Goal: Information Seeking & Learning: Find specific fact

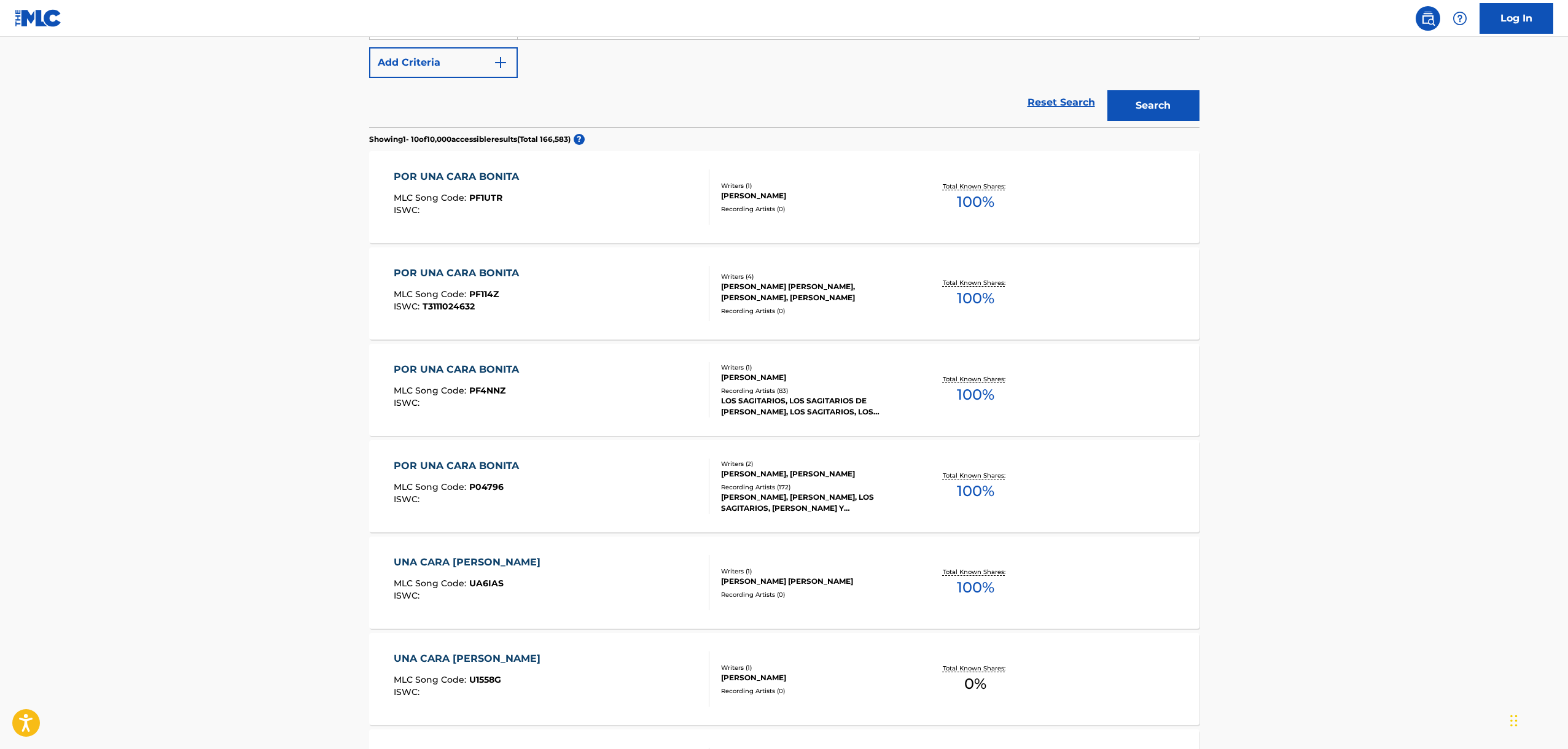
scroll to position [267, 0]
click at [456, 461] on div "POR UNA CARA BONITA" at bounding box center [459, 464] width 132 height 15
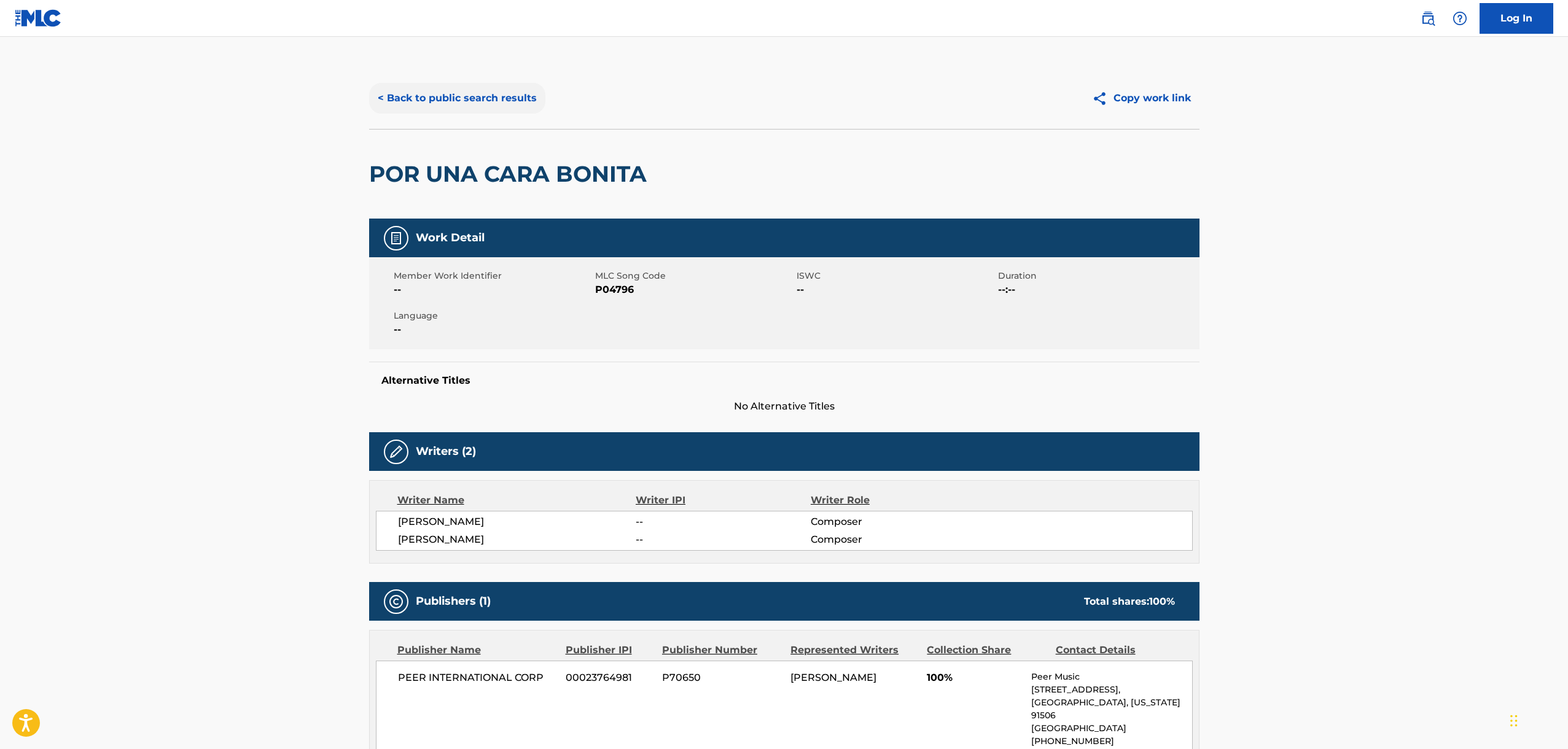
click at [419, 100] on button "< Back to public search results" at bounding box center [457, 98] width 176 height 30
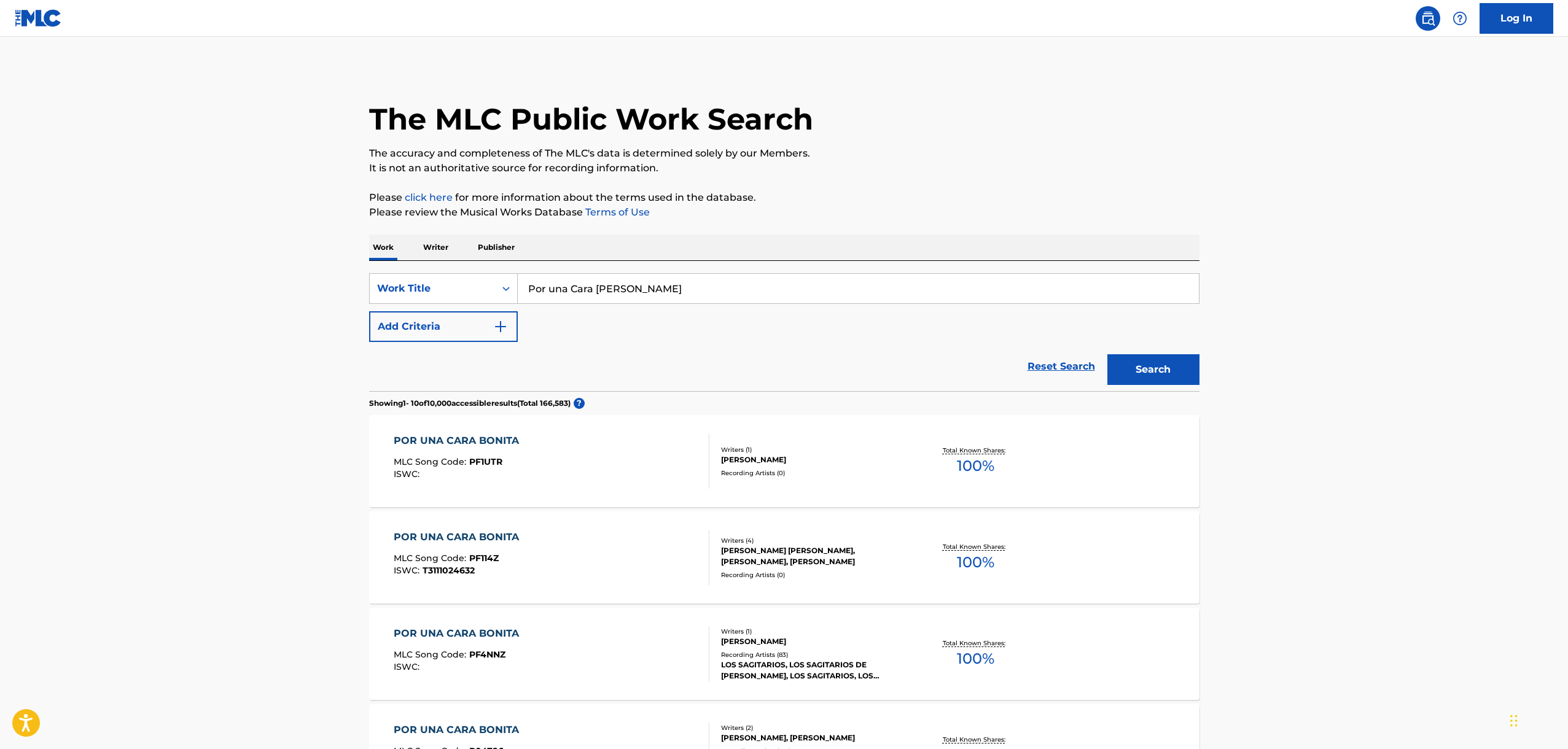
drag, startPoint x: 538, startPoint y: 280, endPoint x: 483, endPoint y: 269, distance: 56.1
click at [493, 270] on div "SearchWithCriteriac3ff0515-18c4-46bc-94ef-c018bc31ba46 Work Title Por una Cara …" at bounding box center [784, 325] width 830 height 130
paste input "Lup"
type input "[PERSON_NAME]"
click at [1157, 362] on button "Search" at bounding box center [1154, 369] width 92 height 30
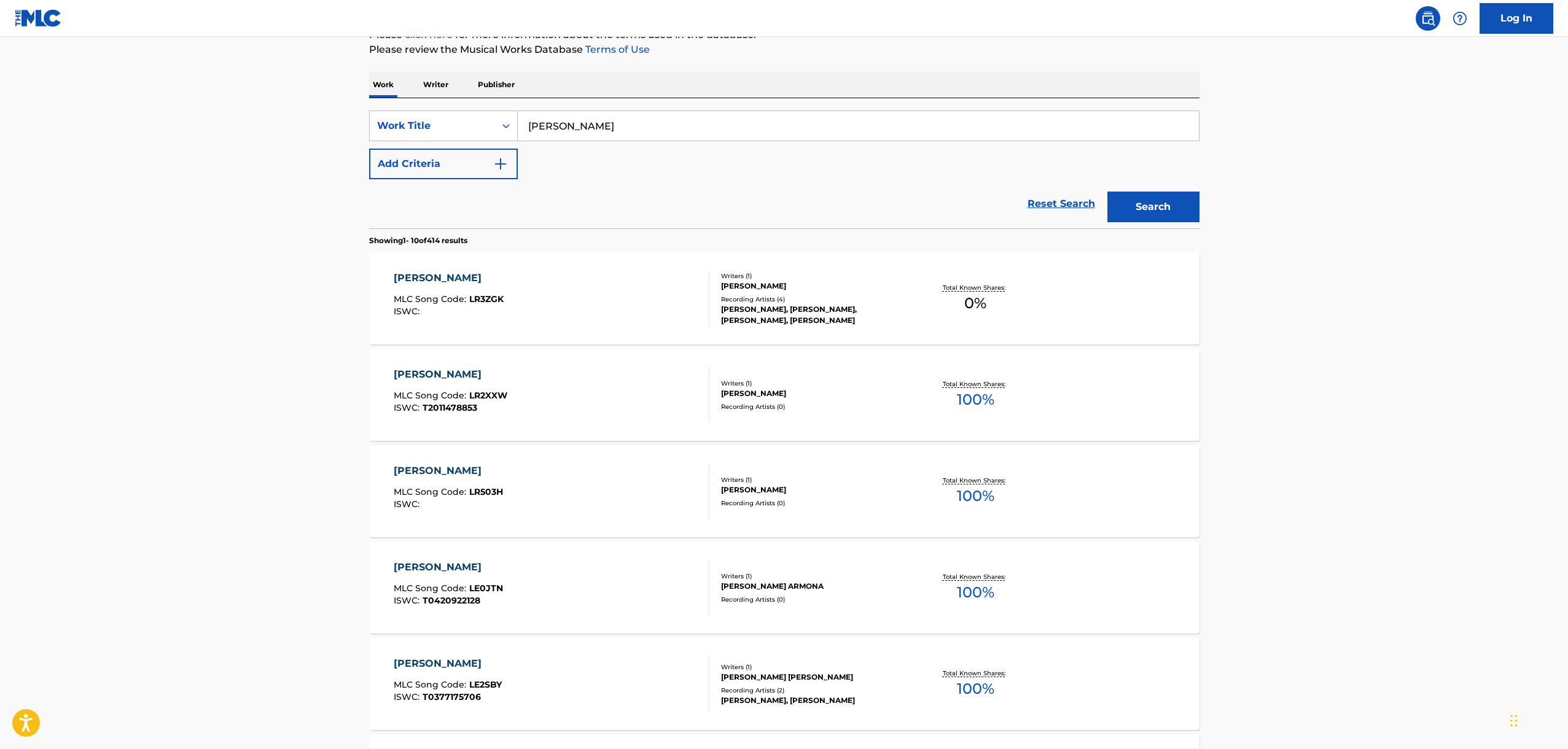
scroll to position [189, 0]
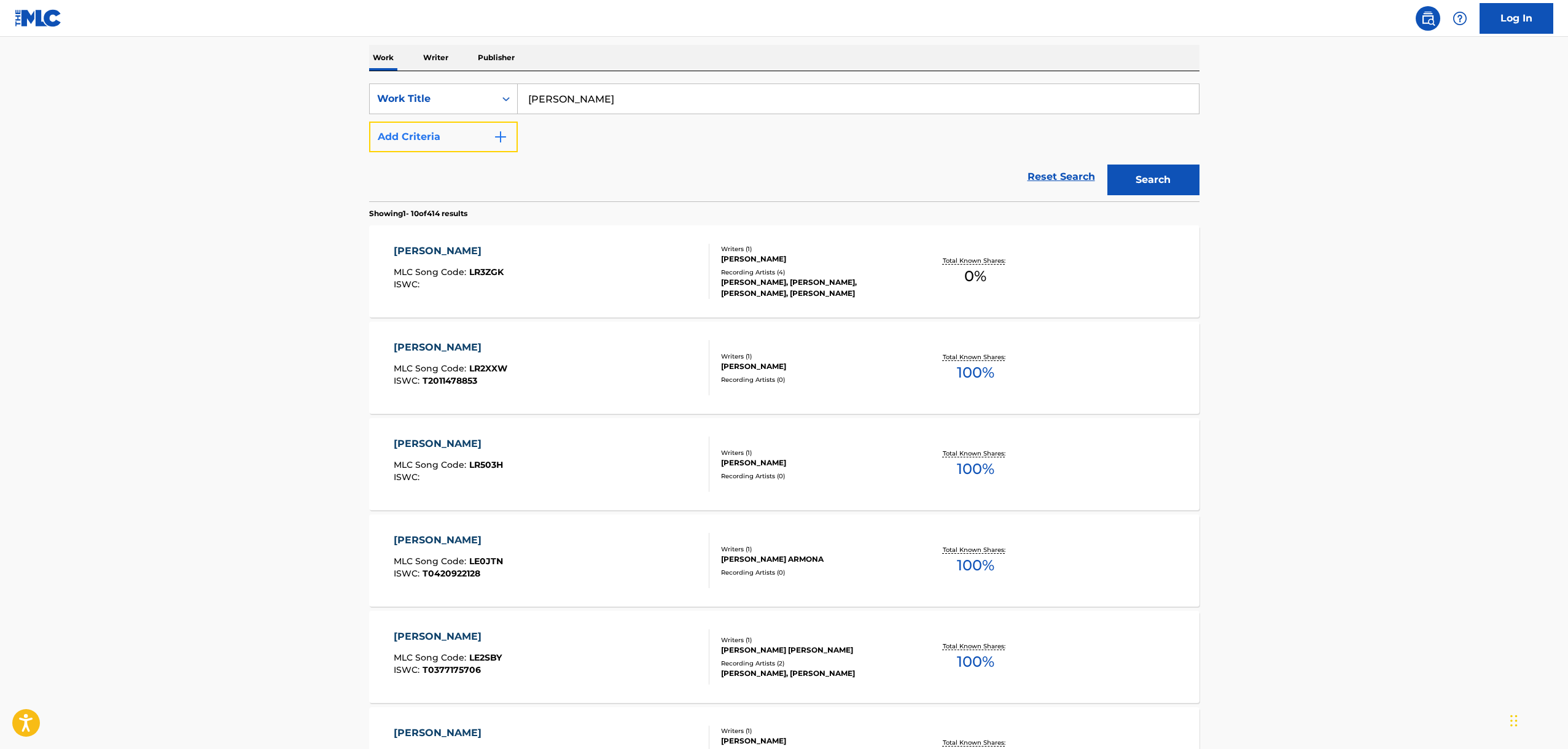
click at [475, 140] on button "Add Criteria" at bounding box center [444, 137] width 149 height 30
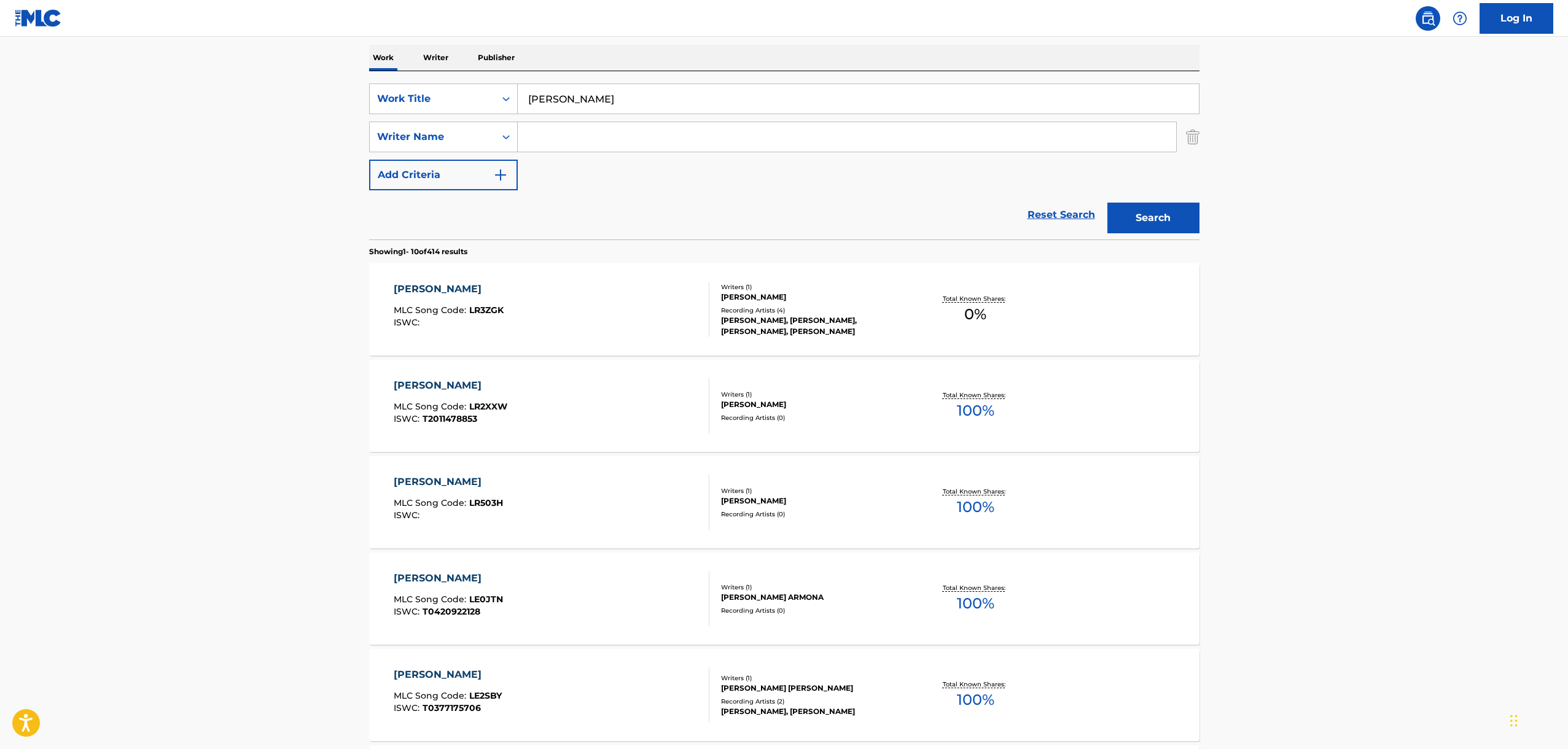
click at [566, 130] on input "Search Form" at bounding box center [847, 137] width 659 height 30
type input "[PERSON_NAME]"
click at [1135, 227] on button "Search" at bounding box center [1154, 218] width 92 height 30
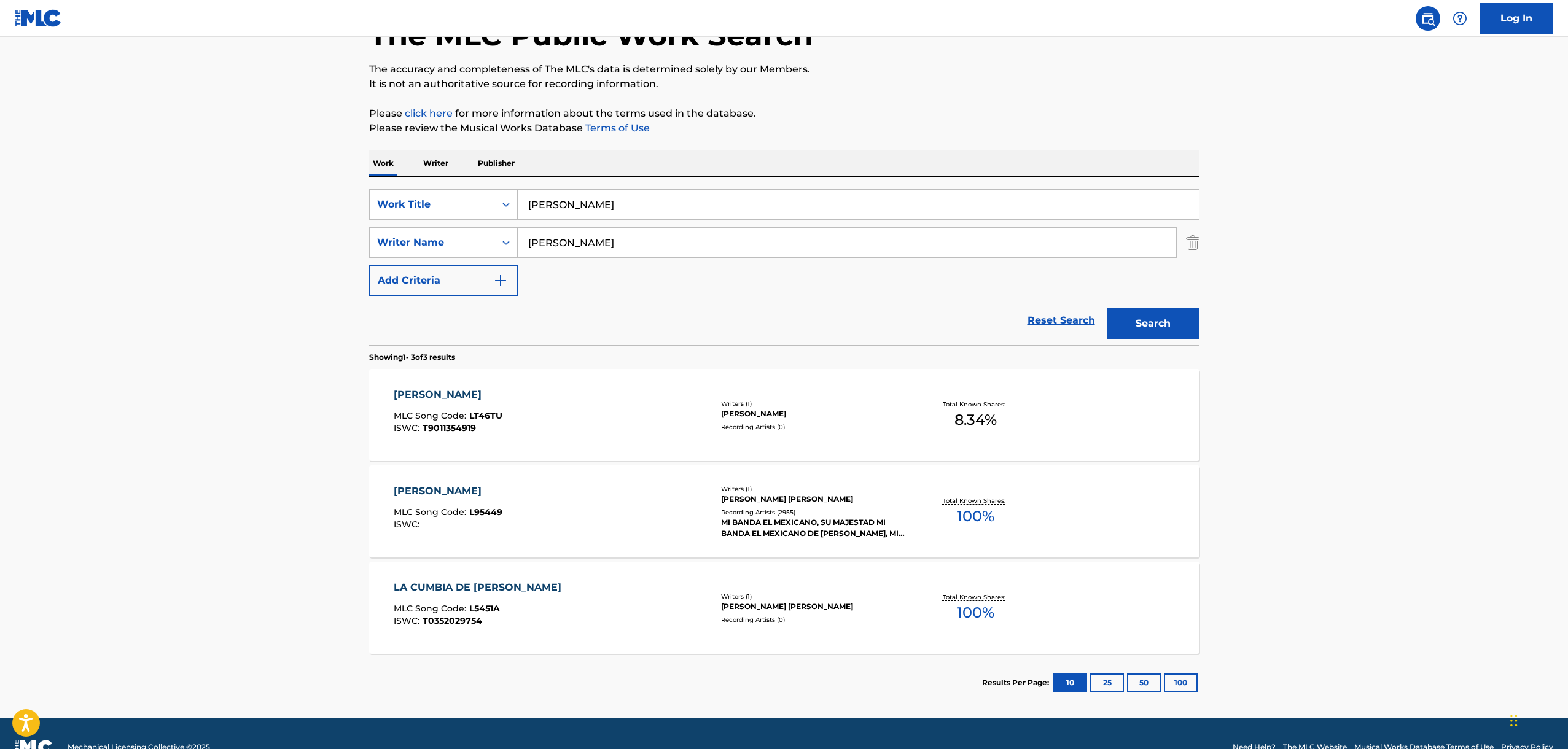
scroll to position [86, 0]
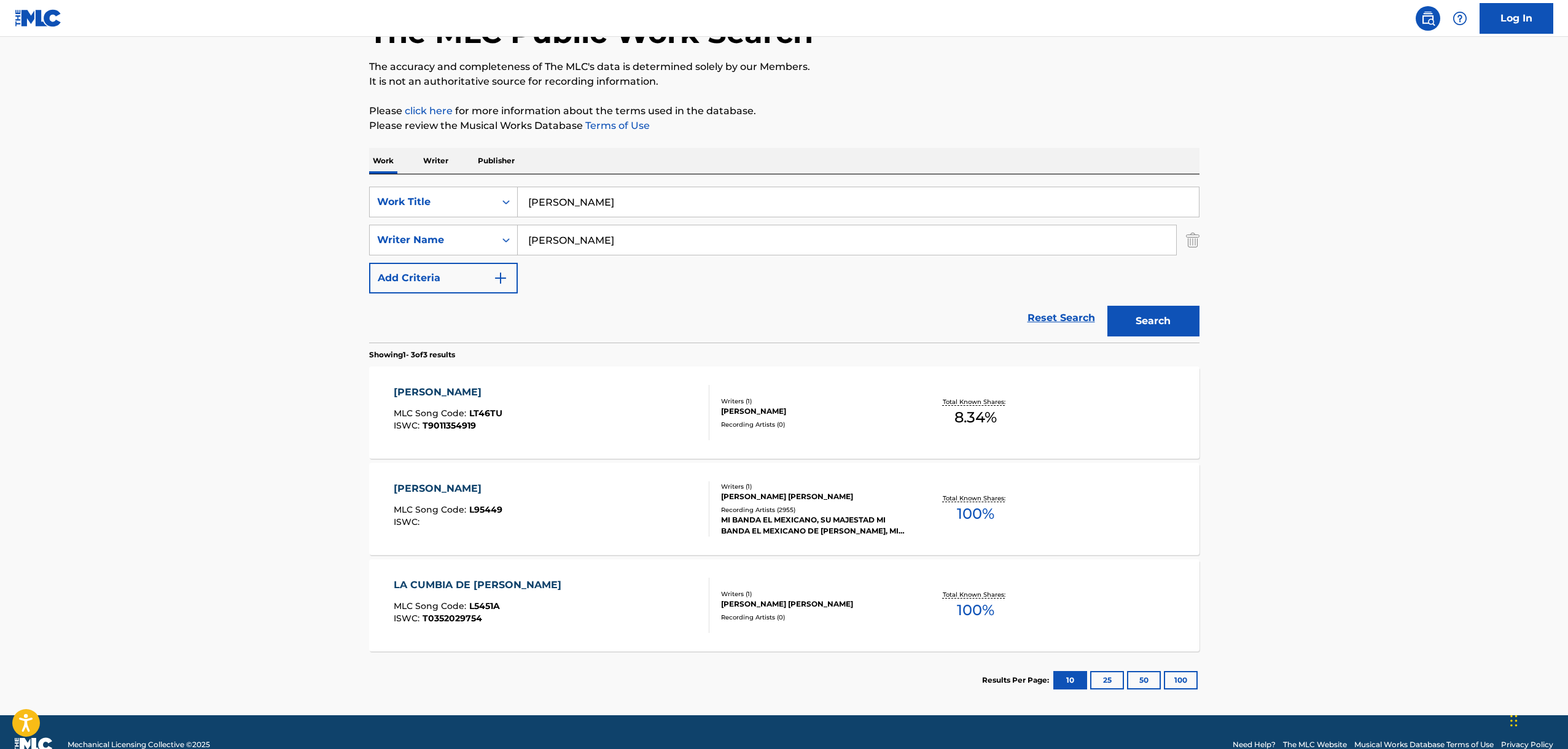
click at [422, 489] on div "[PERSON_NAME]" at bounding box center [448, 489] width 109 height 15
